Goal: Find specific page/section

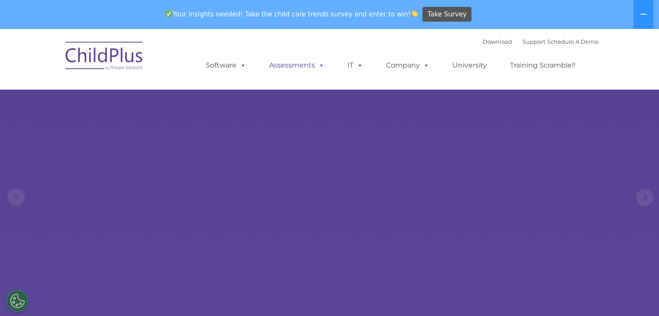
select select "MEDIUM"
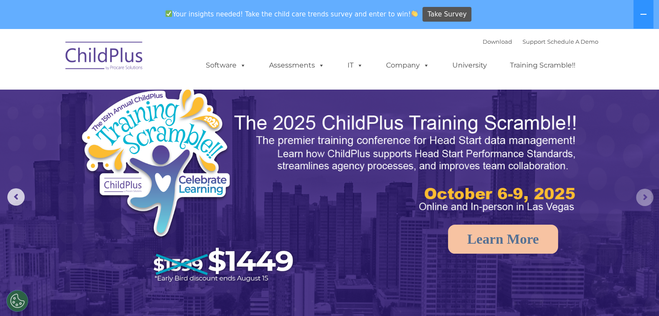
click at [645, 199] on rs-arrow at bounding box center [644, 197] width 17 height 17
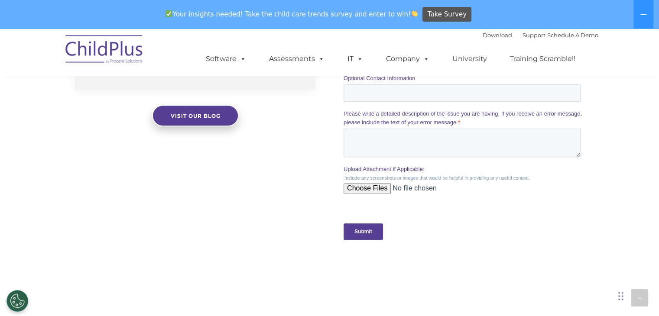
scroll to position [994, 0]
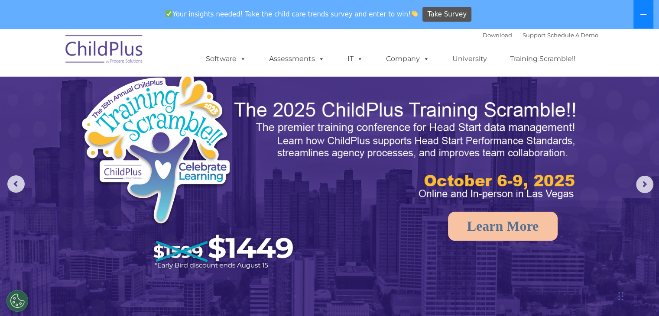
click at [643, 14] on icon at bounding box center [644, 14] width 6 height 1
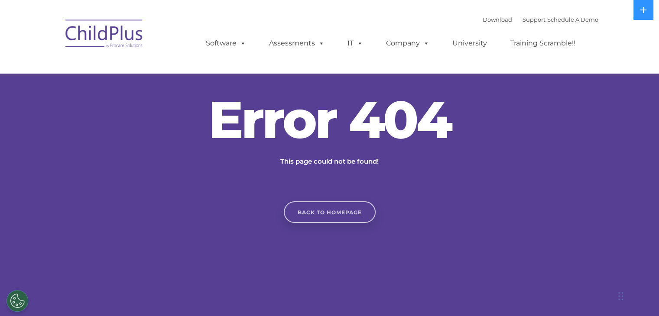
click at [303, 205] on link "Back to homepage" at bounding box center [330, 213] width 92 height 22
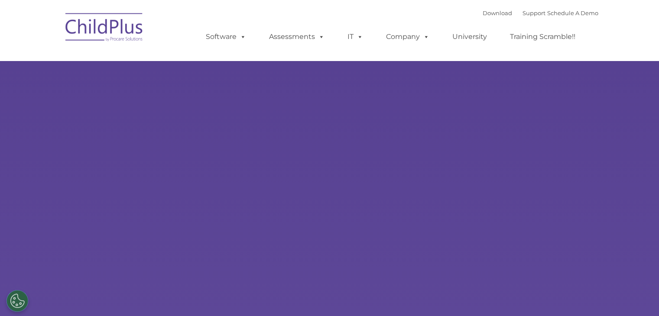
type input ""
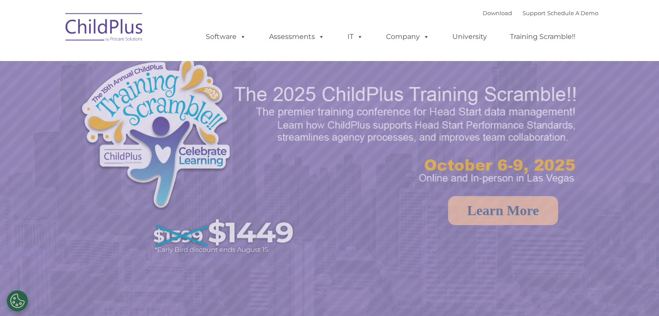
select select "MEDIUM"
